Goal: Transaction & Acquisition: Purchase product/service

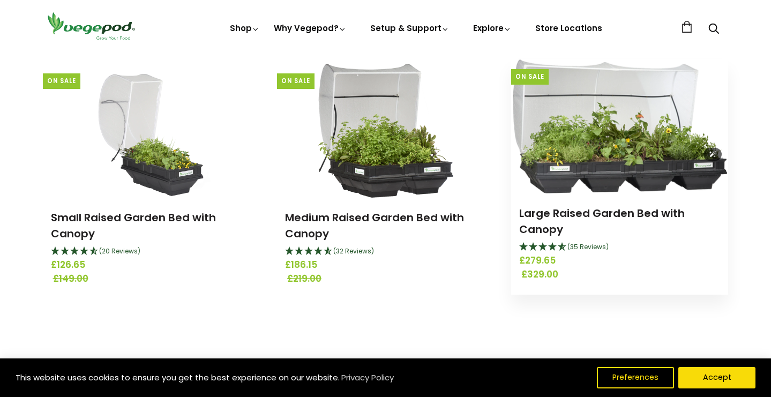
scroll to position [129, 0]
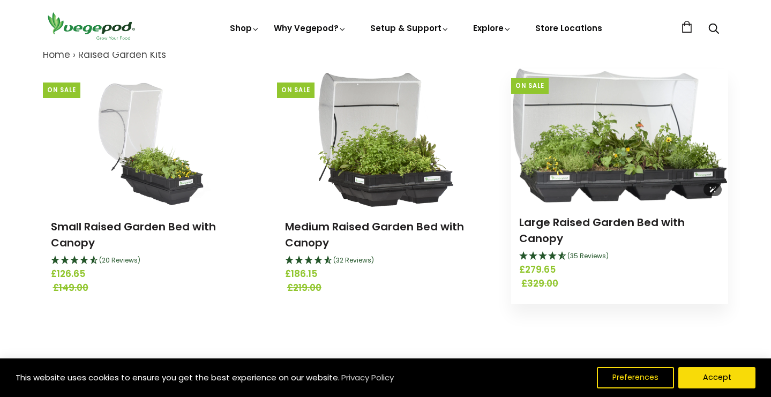
click at [635, 197] on img at bounding box center [619, 136] width 214 height 134
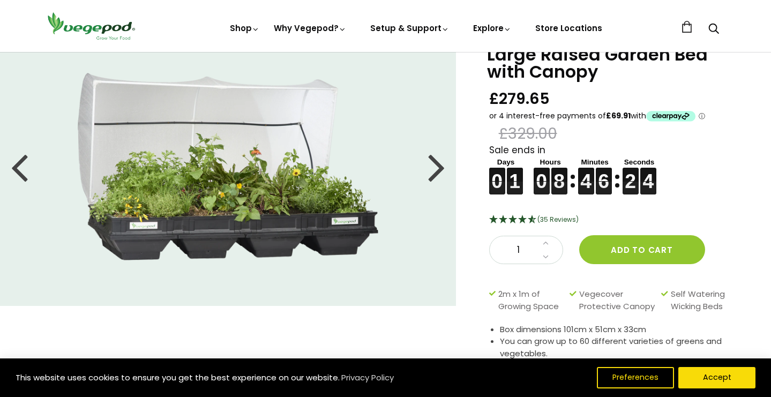
scroll to position [47, 0]
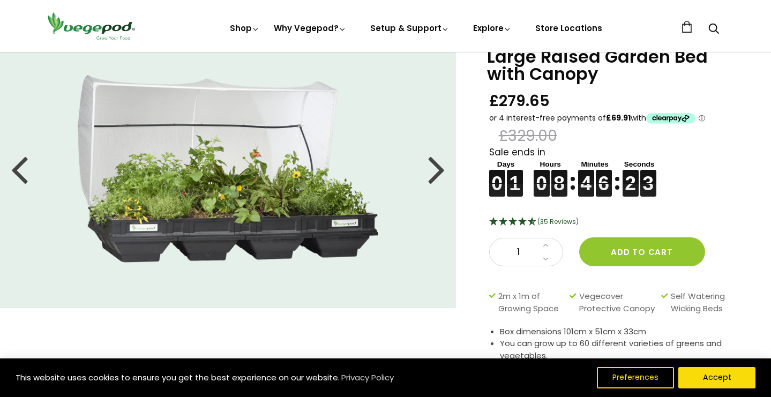
click at [440, 171] on div at bounding box center [436, 169] width 17 height 48
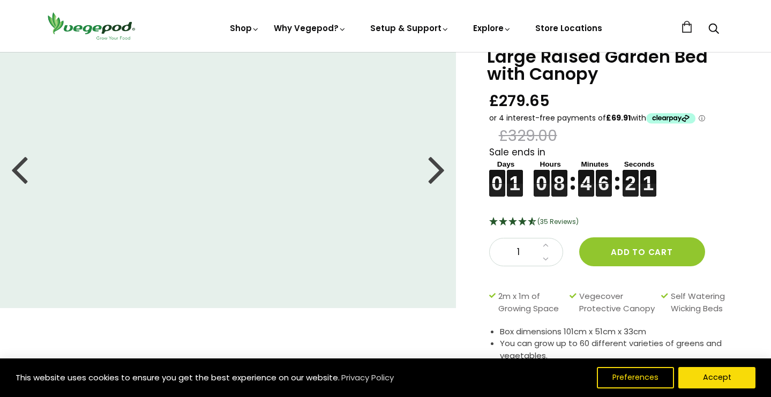
click at [440, 171] on div at bounding box center [436, 169] width 17 height 48
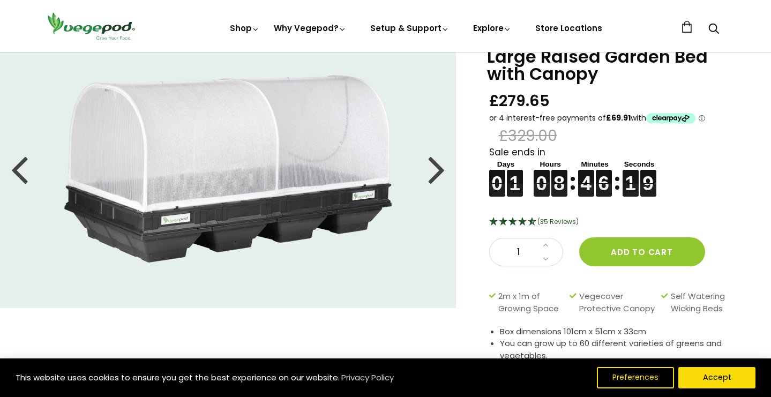
click at [440, 171] on div at bounding box center [436, 169] width 17 height 48
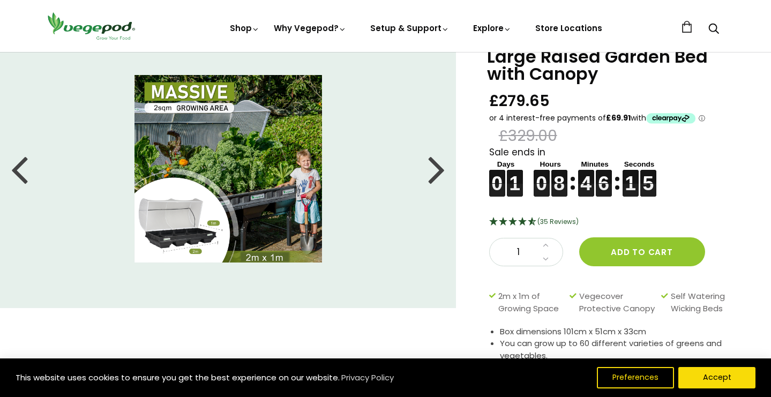
click at [440, 171] on div at bounding box center [436, 169] width 17 height 48
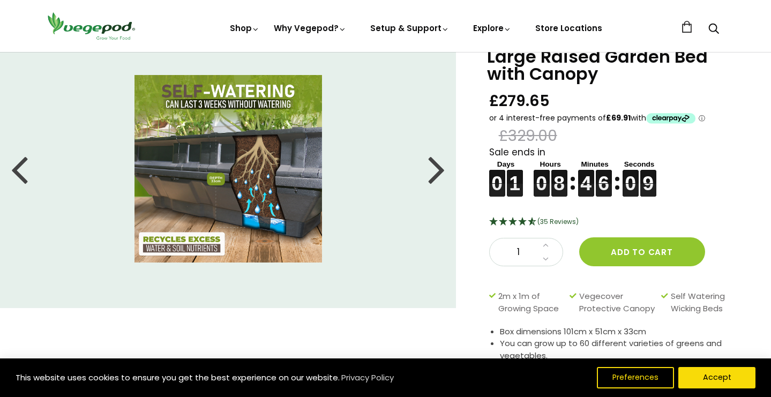
click at [440, 172] on div at bounding box center [436, 169] width 17 height 48
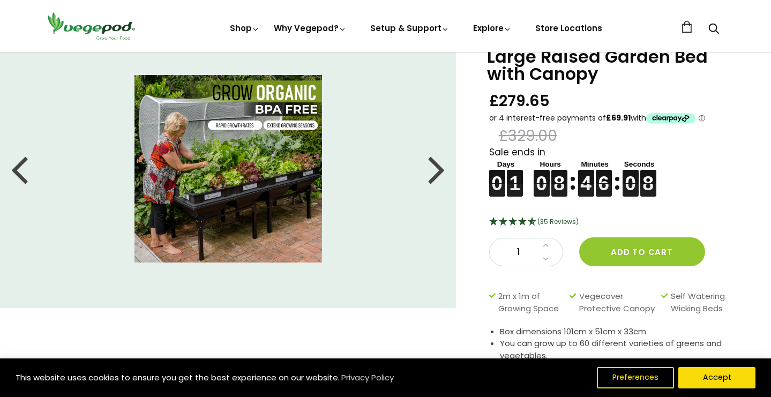
click at [642, 153] on div "Sale ends in 0 0 0 0 1 1 1 1 0 0 0 0 8 8 8 8 4 4 4 4 6 6 6 6 0 0 0 0 8 8 8 8" at bounding box center [616, 171] width 255 height 51
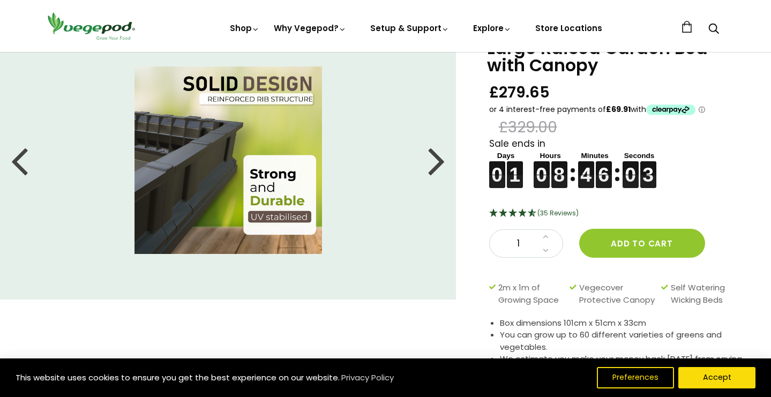
scroll to position [0, 0]
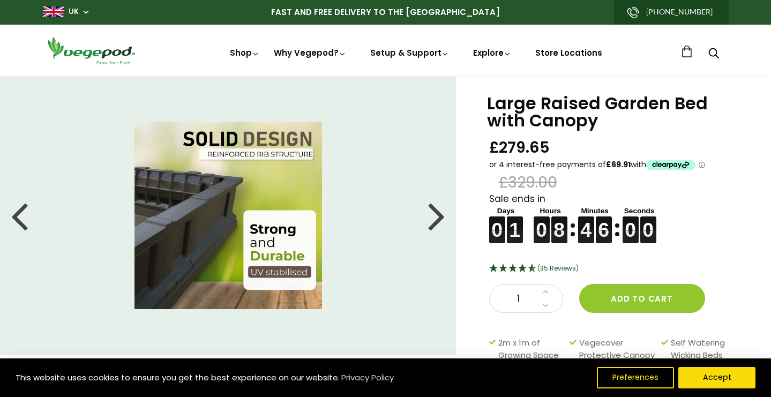
click at [434, 212] on div at bounding box center [436, 215] width 17 height 48
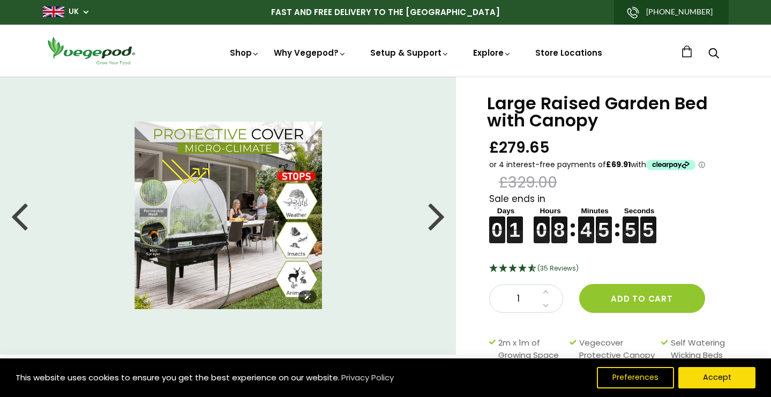
click at [171, 184] on img at bounding box center [227, 215] width 187 height 187
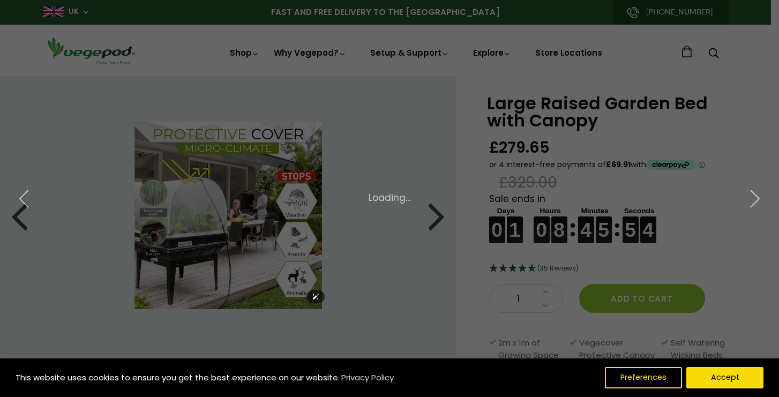
click at [171, 184] on div "× 9 of 11 Loading..." at bounding box center [389, 198] width 779 height 397
